Goal: Book appointment/travel/reservation

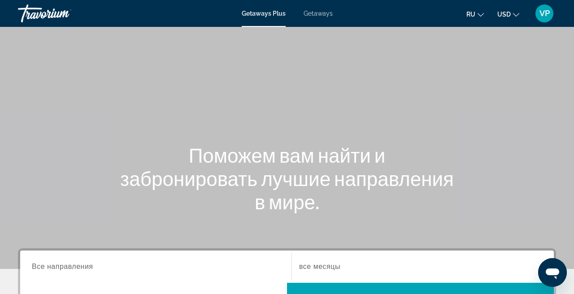
click at [310, 16] on span "Getaways" at bounding box center [317, 13] width 29 height 7
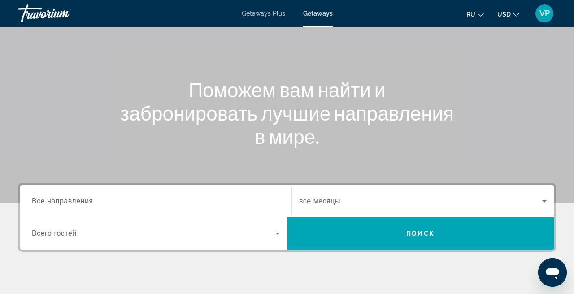
scroll to position [94, 0]
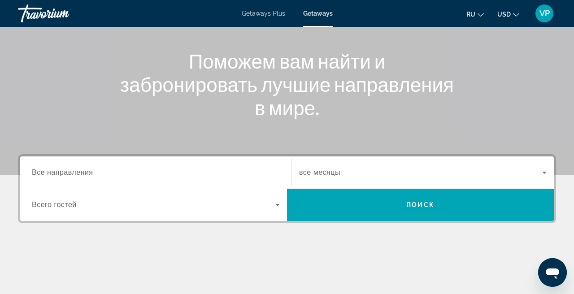
click at [508, 12] on span "USD" at bounding box center [503, 14] width 13 height 7
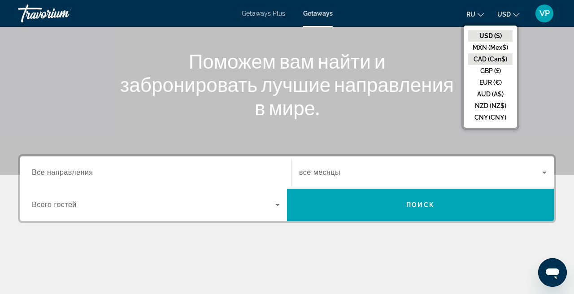
click at [488, 59] on button "CAD (Can$)" at bounding box center [490, 59] width 44 height 12
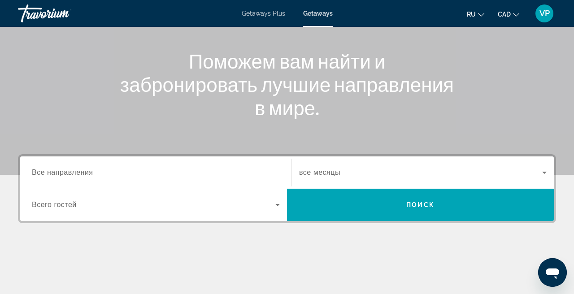
click at [181, 170] on input "Destination Все направления" at bounding box center [156, 173] width 248 height 11
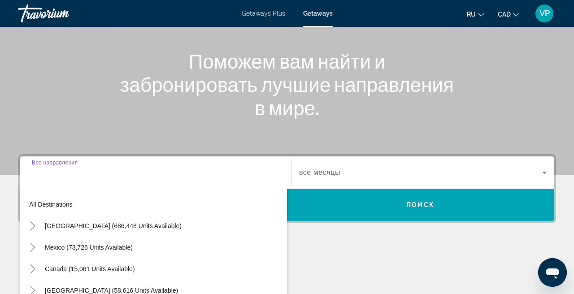
scroll to position [219, 0]
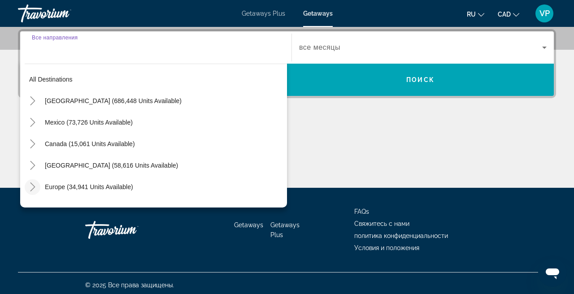
click at [35, 187] on icon "Toggle Europe (34,941 units available)" at bounding box center [32, 186] width 5 height 9
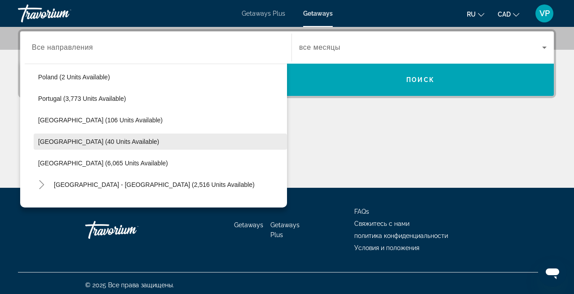
scroll to position [434, 0]
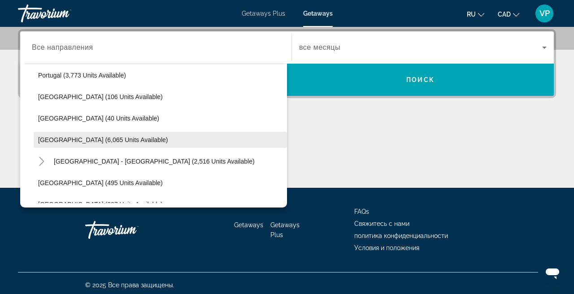
click at [68, 141] on span "[GEOGRAPHIC_DATA] (6,065 units available)" at bounding box center [103, 139] width 130 height 7
type input "**********"
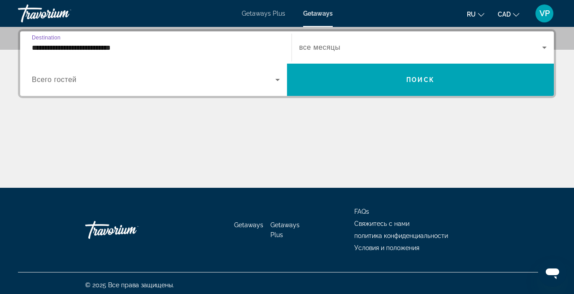
click at [333, 51] on span "все месяцы" at bounding box center [319, 47] width 41 height 8
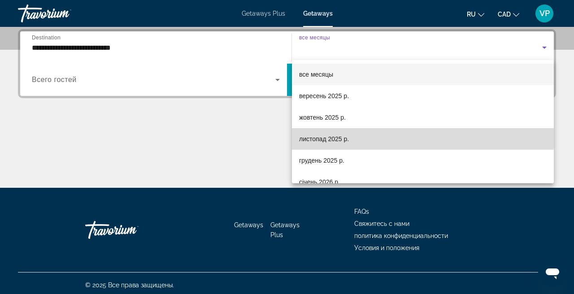
click at [322, 133] on mat-option "листопад 2025 р." at bounding box center [423, 139] width 262 height 22
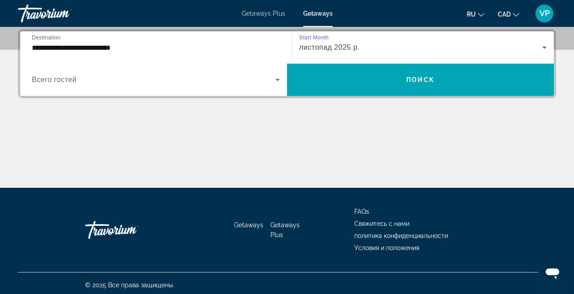
click at [156, 88] on div "Search widget" at bounding box center [156, 79] width 248 height 25
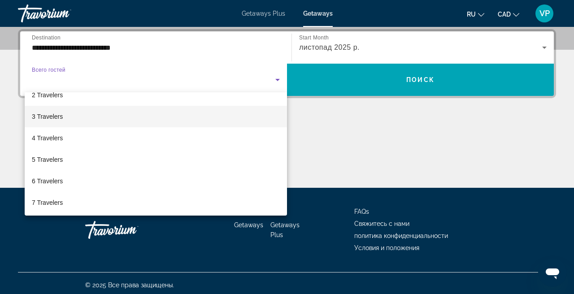
scroll to position [36, 0]
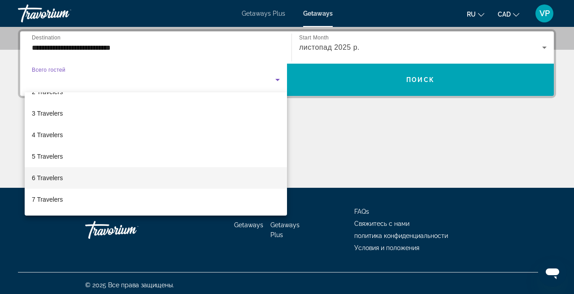
click at [77, 173] on mat-option "6 Travelers" at bounding box center [156, 178] width 262 height 22
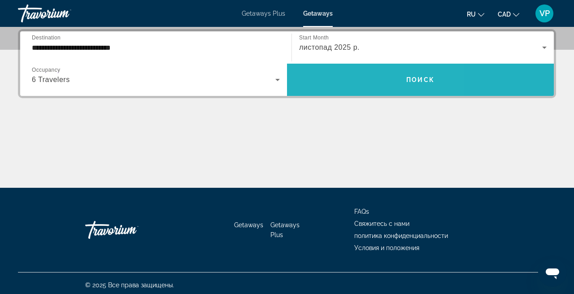
click at [338, 73] on span "Search widget" at bounding box center [420, 80] width 267 height 22
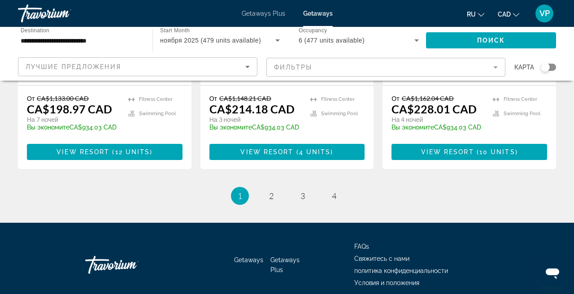
scroll to position [1197, 0]
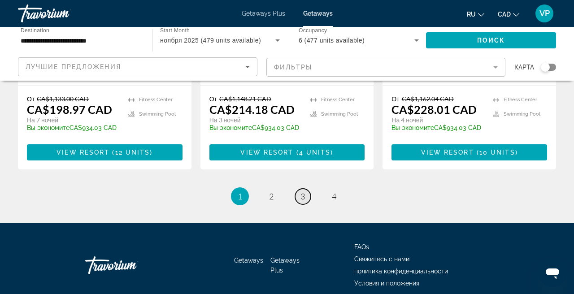
click at [306, 189] on link "page 3" at bounding box center [303, 197] width 16 height 16
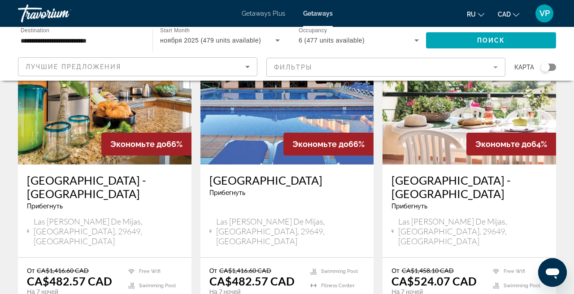
scroll to position [93, 0]
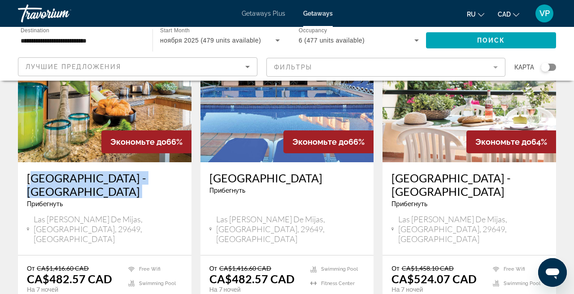
drag, startPoint x: 21, startPoint y: 171, endPoint x: 74, endPoint y: 199, distance: 60.0
click at [74, 199] on div "[GEOGRAPHIC_DATA] - [GEOGRAPHIC_DATA] Прибегнуть - Это курорт только для взросл…" at bounding box center [104, 208] width 173 height 93
copy h3 "[GEOGRAPHIC_DATA] - [GEOGRAPHIC_DATA]"
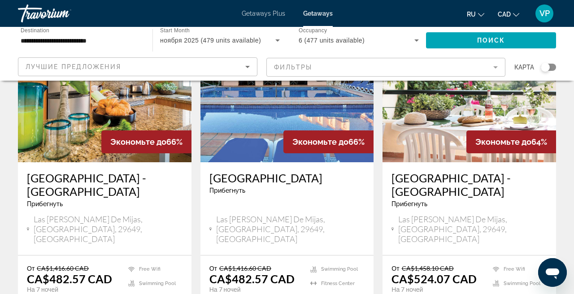
click at [388, 174] on div "[GEOGRAPHIC_DATA] - [GEOGRAPHIC_DATA] Прибегнуть - Это курорт только для взросл…" at bounding box center [468, 208] width 173 height 93
drag, startPoint x: 388, startPoint y: 174, endPoint x: 427, endPoint y: 193, distance: 43.7
click at [427, 193] on div "[GEOGRAPHIC_DATA] - [GEOGRAPHIC_DATA] Прибегнуть - Это курорт только для взросл…" at bounding box center [468, 208] width 173 height 93
copy h3 "[GEOGRAPHIC_DATA] - [GEOGRAPHIC_DATA]"
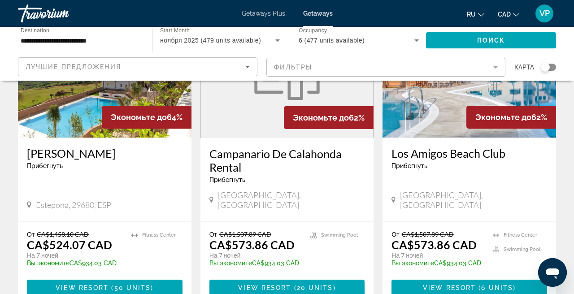
scroll to position [460, 0]
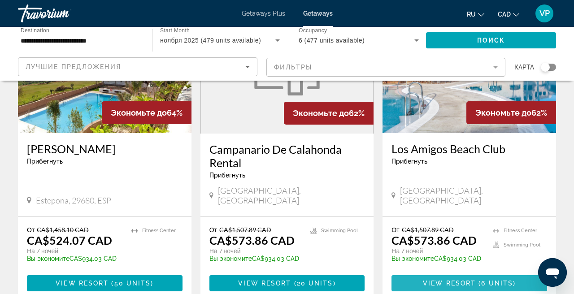
click at [450, 273] on span "Main content" at bounding box center [469, 284] width 156 height 22
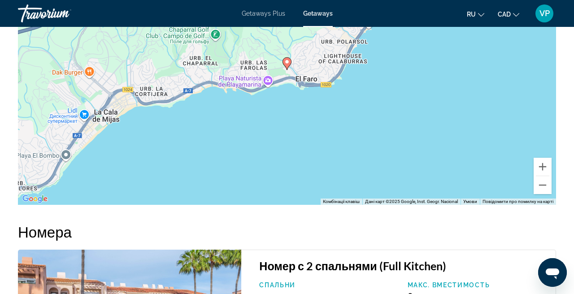
scroll to position [1587, 0]
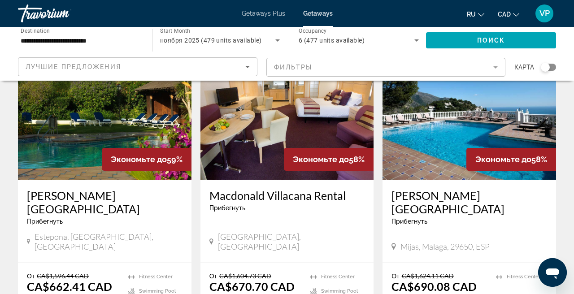
scroll to position [1082, 0]
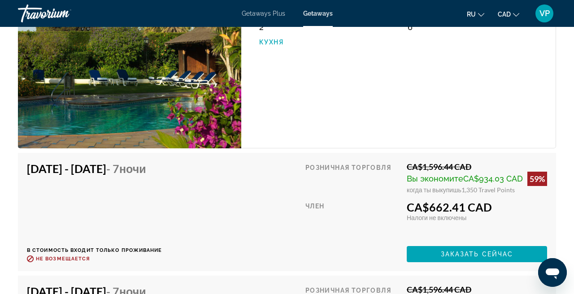
scroll to position [1607, 0]
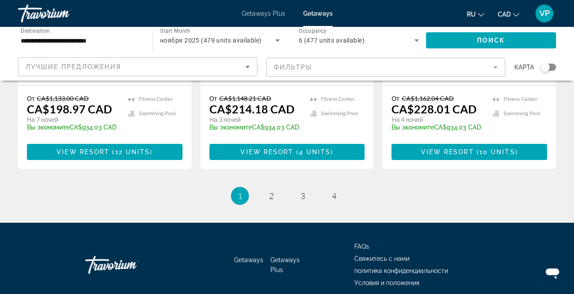
scroll to position [1197, 0]
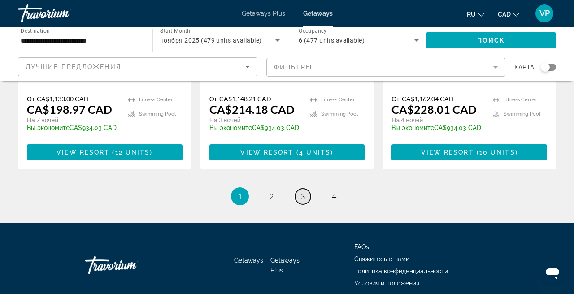
click at [298, 189] on link "page 3" at bounding box center [303, 197] width 16 height 16
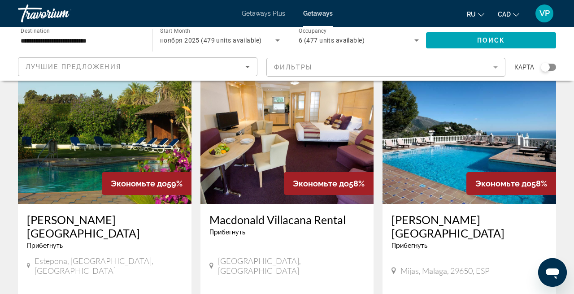
scroll to position [1057, 0]
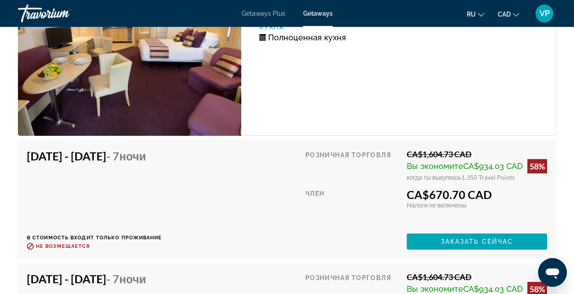
scroll to position [1770, 0]
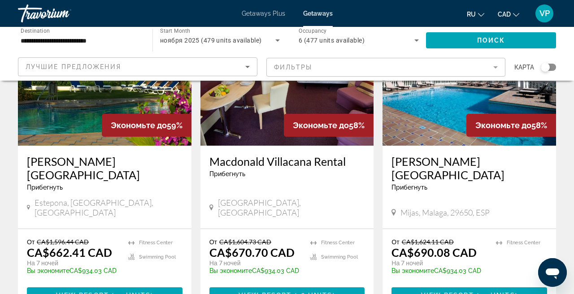
scroll to position [1115, 0]
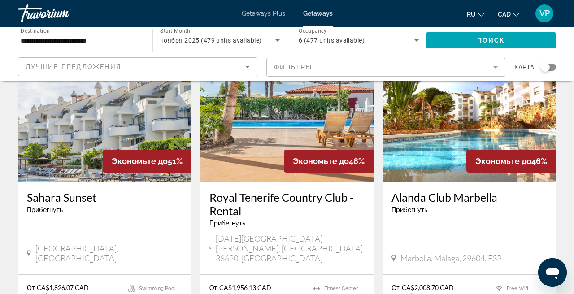
scroll to position [793, 0]
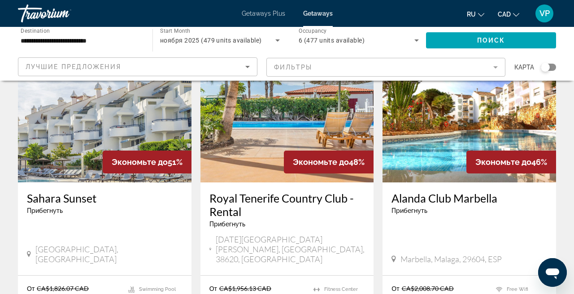
drag, startPoint x: 24, startPoint y: 124, endPoint x: 114, endPoint y: 134, distance: 90.6
click at [114, 182] on div "Sahara Sunset Прибегнуть - Это курорт только для взрослых [GEOGRAPHIC_DATA], [G…" at bounding box center [104, 228] width 173 height 93
copy h3 "Sahara Sunset"
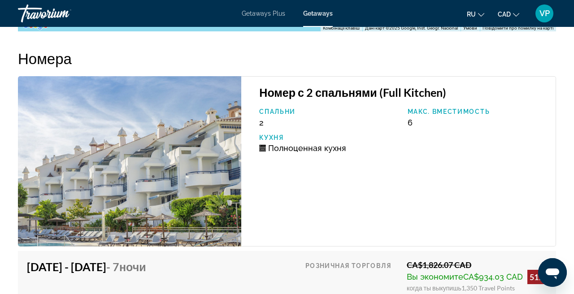
scroll to position [1870, 0]
